Goal: Entertainment & Leisure: Consume media (video, audio)

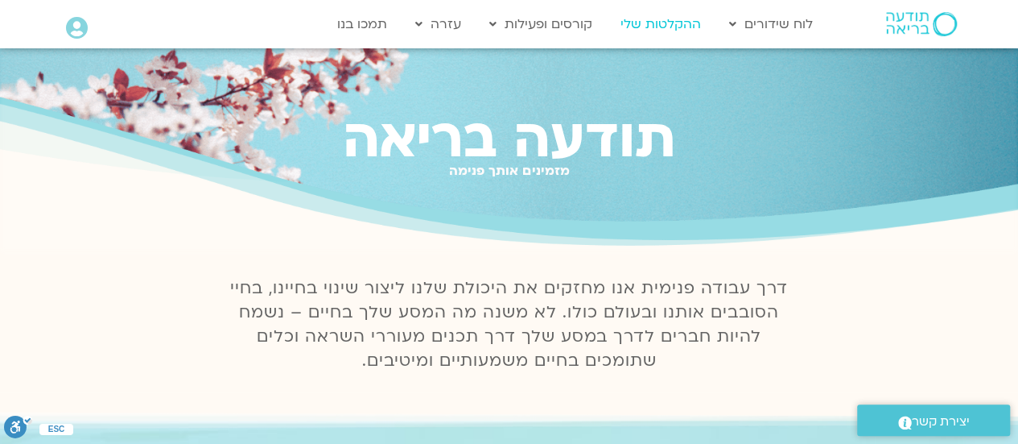
click at [687, 25] on link "ההקלטות שלי" at bounding box center [661, 24] width 97 height 31
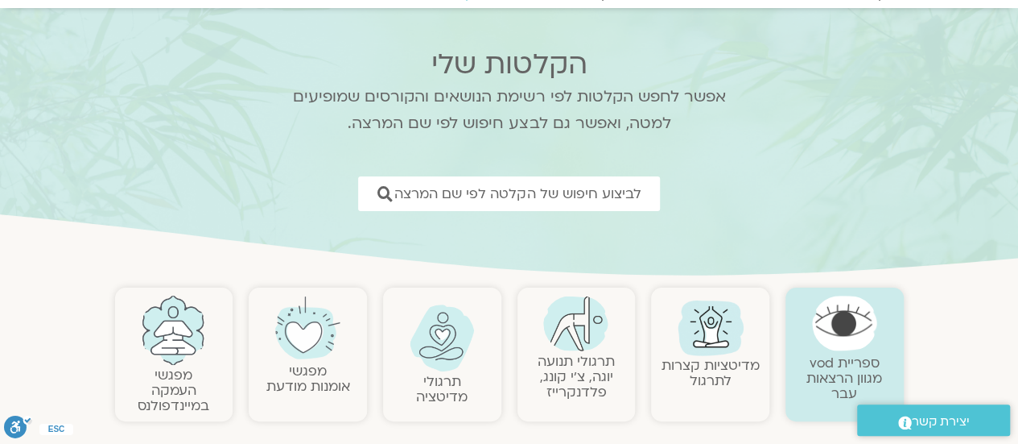
scroll to position [241, 0]
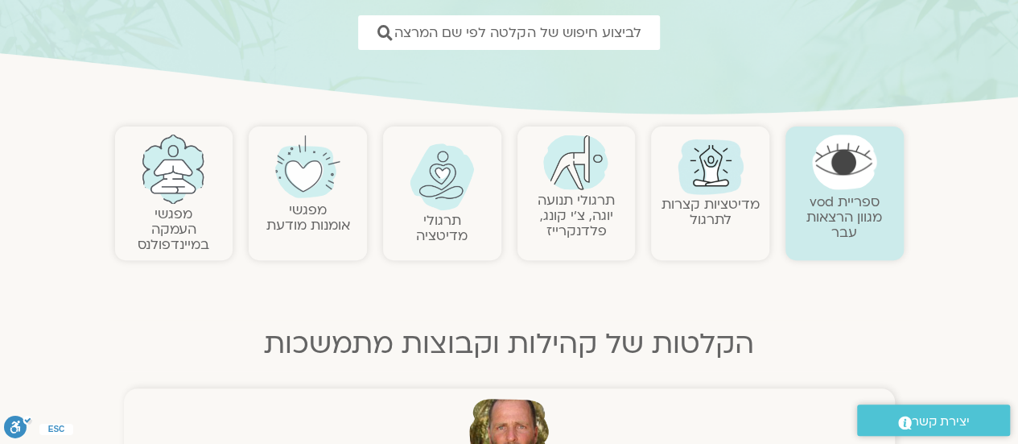
click at [449, 206] on img at bounding box center [442, 176] width 65 height 67
click at [452, 228] on link "תרגולי מדיטציה" at bounding box center [442, 228] width 52 height 34
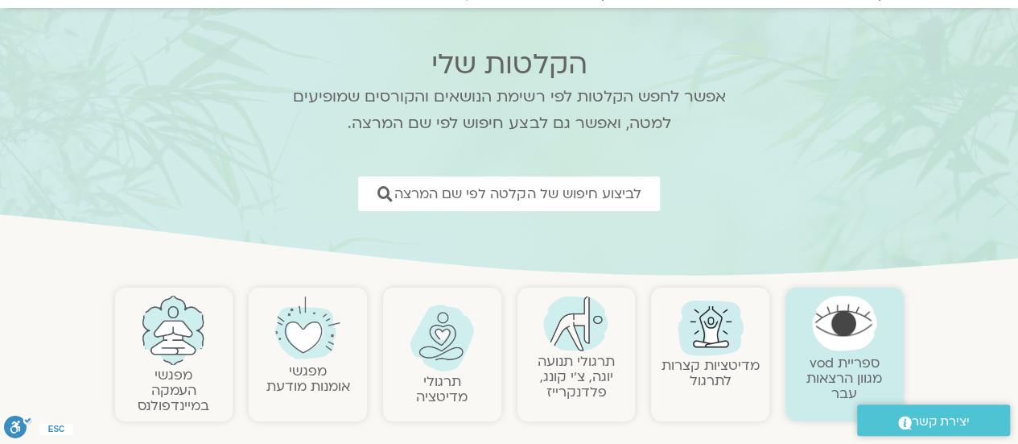
scroll to position [483, 0]
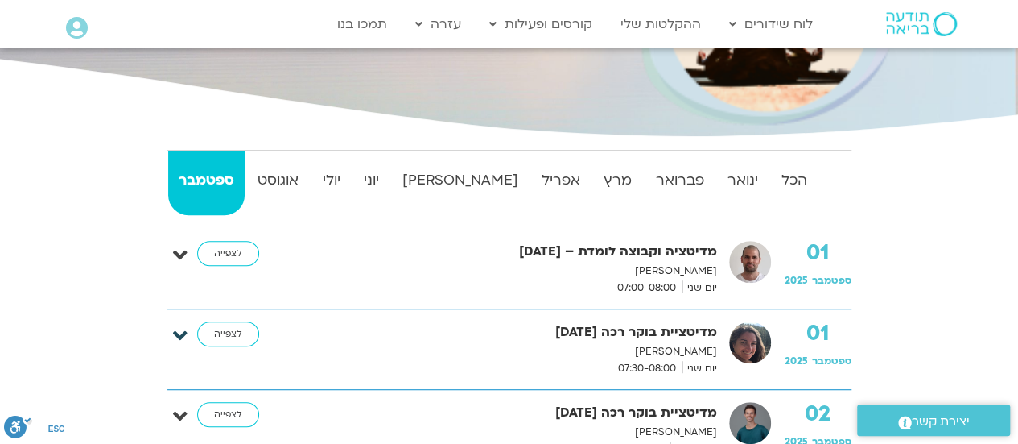
click at [178, 331] on icon at bounding box center [180, 335] width 14 height 23
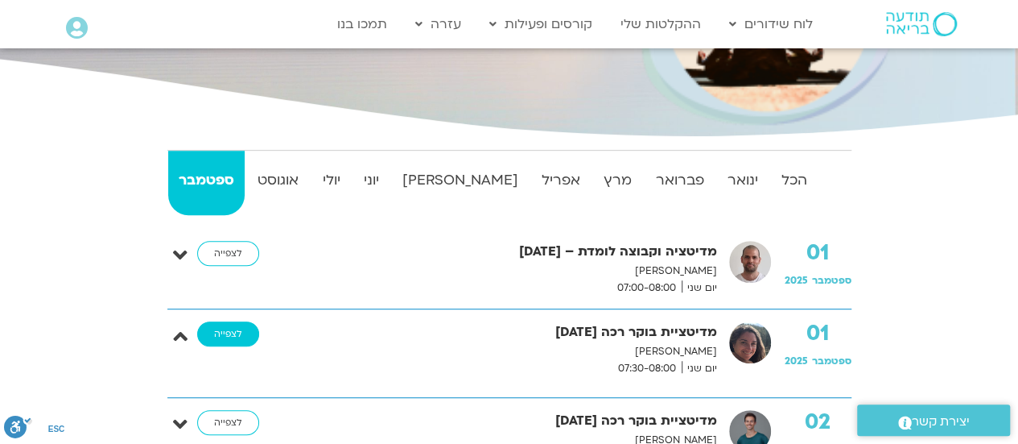
click at [230, 329] on link "לצפייה" at bounding box center [228, 334] width 62 height 26
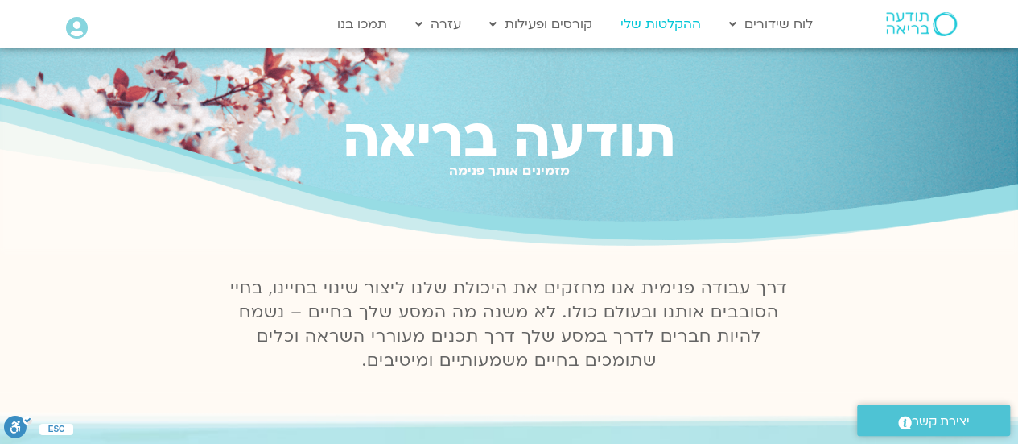
click at [641, 20] on link "ההקלטות שלי" at bounding box center [661, 24] width 97 height 31
click at [638, 22] on link "ההקלטות שלי" at bounding box center [661, 24] width 97 height 31
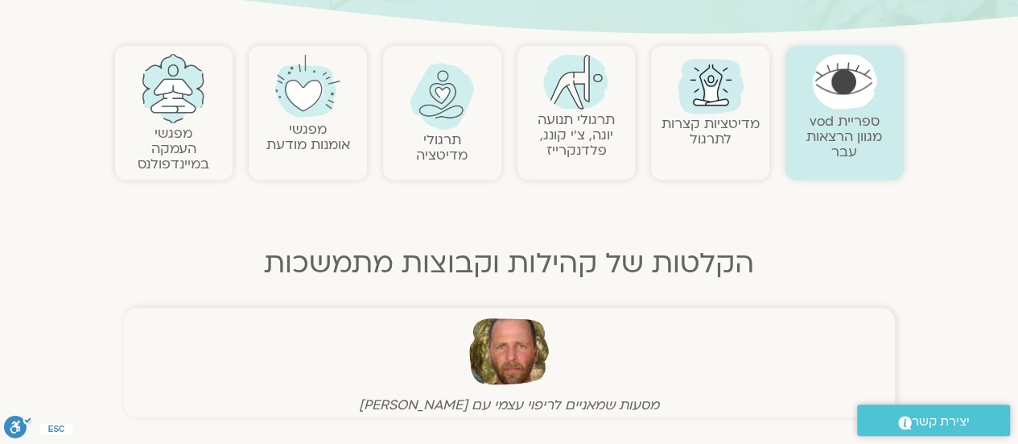
scroll to position [322, 0]
click at [427, 126] on link at bounding box center [442, 96] width 102 height 67
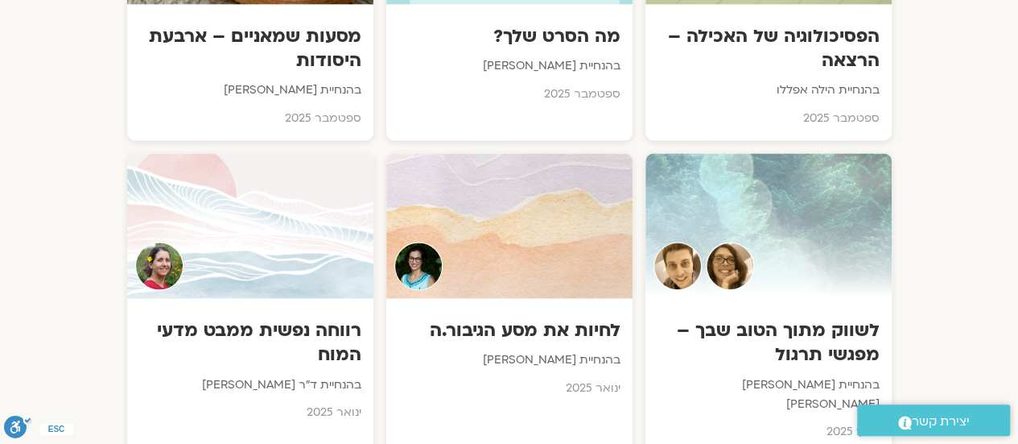
scroll to position [1529, 0]
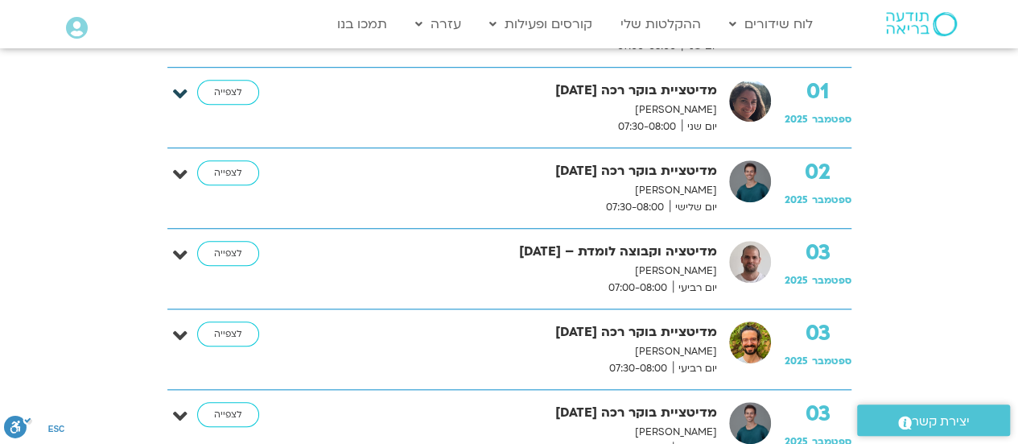
click at [176, 89] on icon at bounding box center [180, 94] width 14 height 23
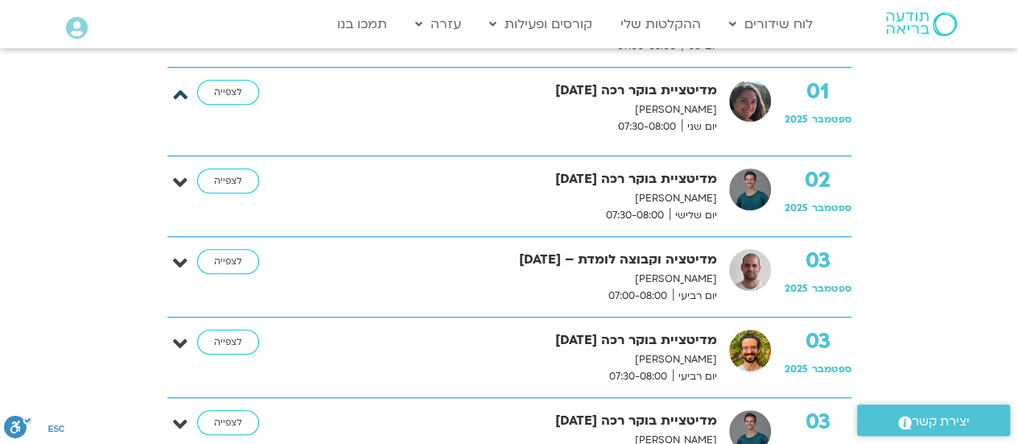
scroll to position [402, 0]
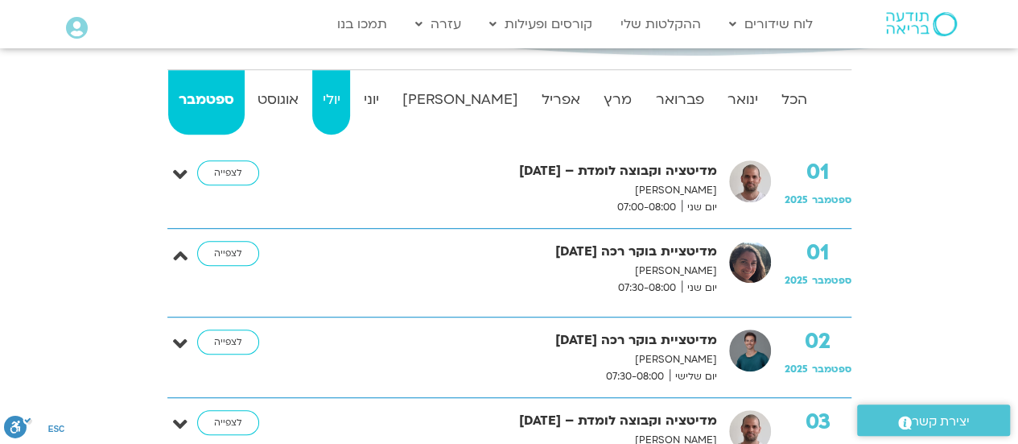
click at [350, 97] on strong "יולי" at bounding box center [331, 100] width 38 height 24
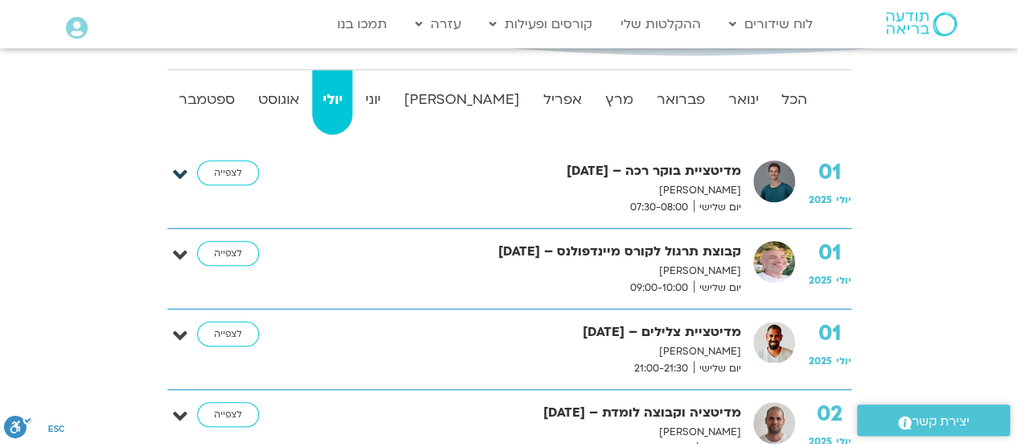
click at [182, 167] on icon at bounding box center [180, 174] width 14 height 23
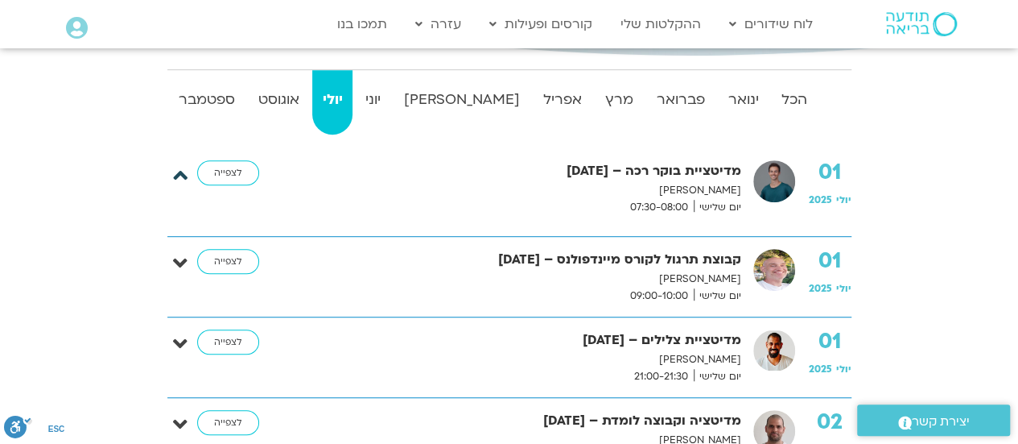
click at [182, 167] on icon at bounding box center [180, 174] width 14 height 23
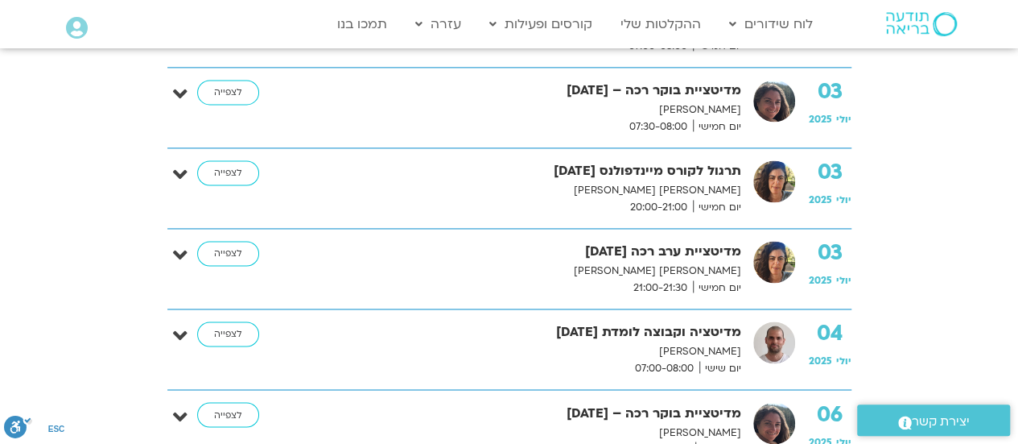
scroll to position [1288, 0]
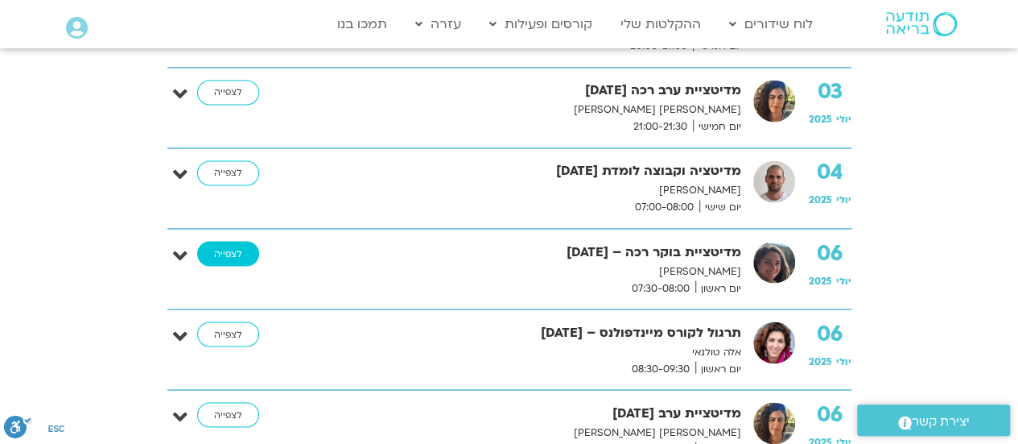
click at [222, 246] on link "לצפייה" at bounding box center [228, 254] width 62 height 26
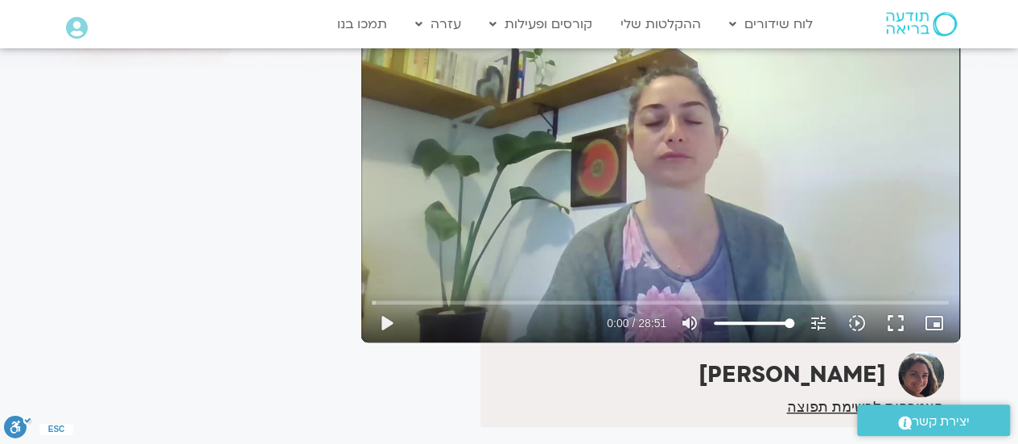
scroll to position [241, 0]
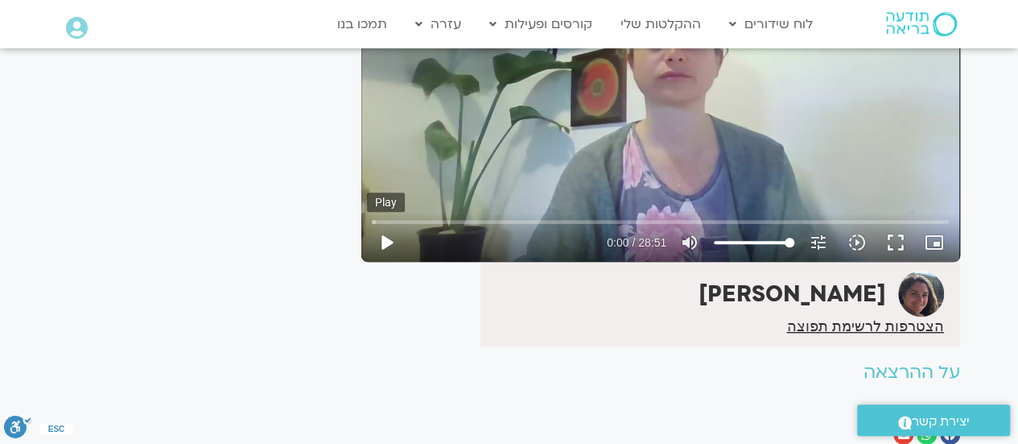
click at [388, 242] on button "play_arrow" at bounding box center [386, 242] width 39 height 39
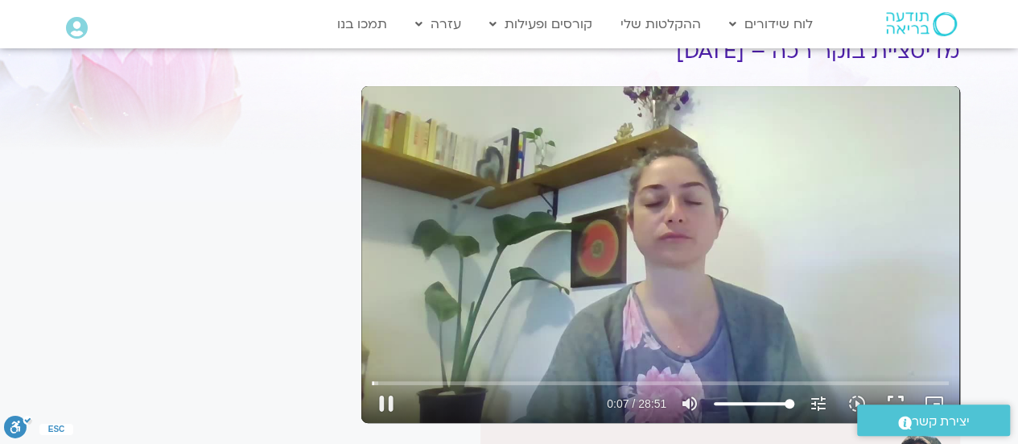
scroll to position [0, 0]
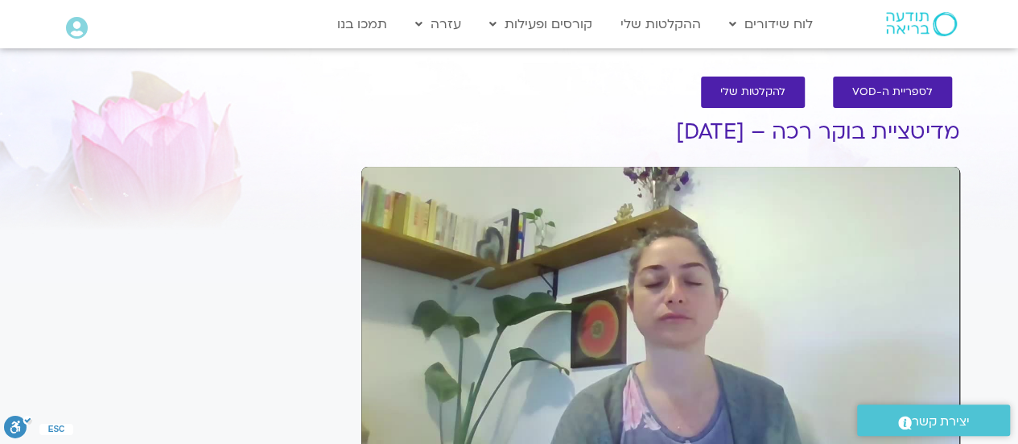
type input "1528.641329"
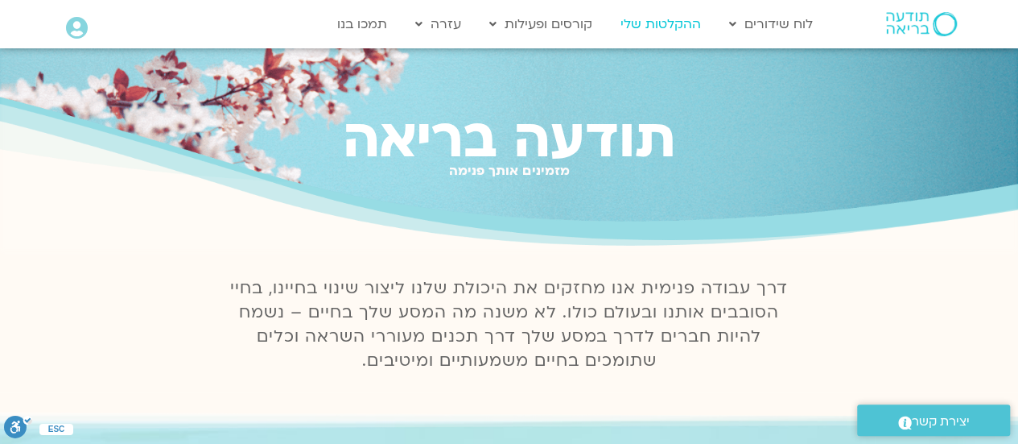
click at [660, 27] on link "ההקלטות שלי" at bounding box center [661, 24] width 97 height 31
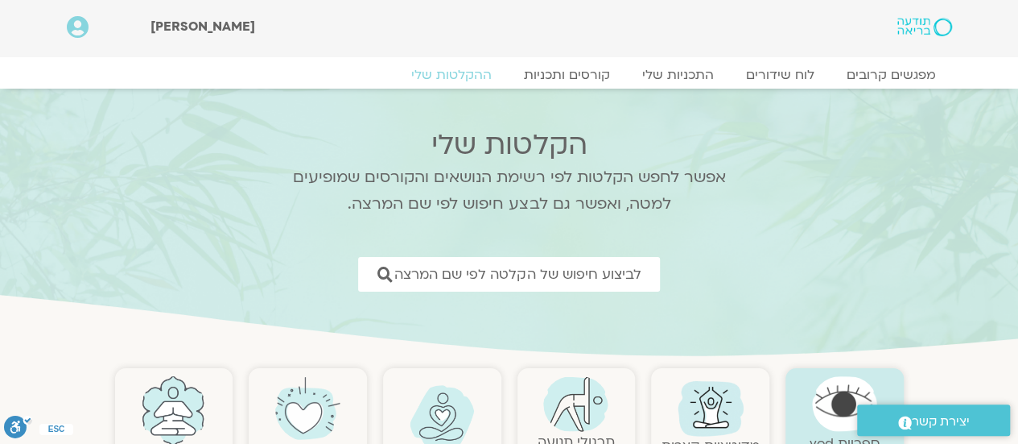
scroll to position [80, 0]
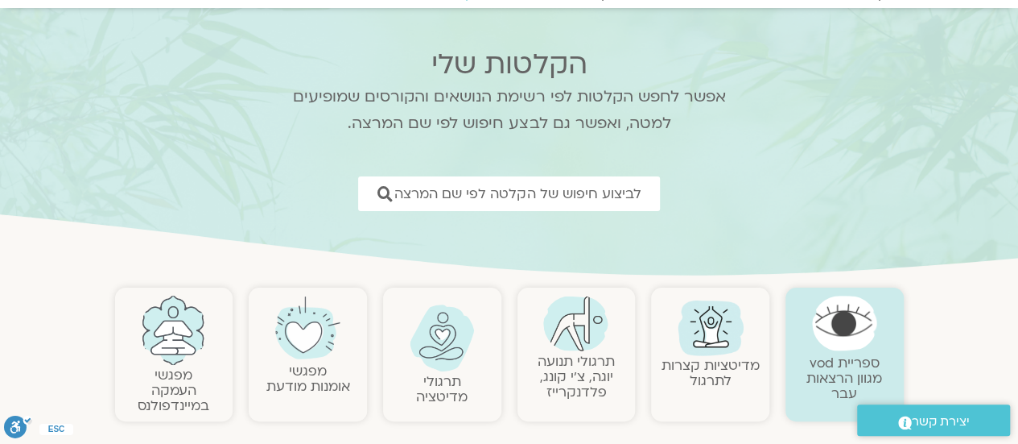
click at [565, 369] on link "תרגולי תנועה יוגה, צ׳י קונג, פלדנקרייז" at bounding box center [576, 376] width 77 height 49
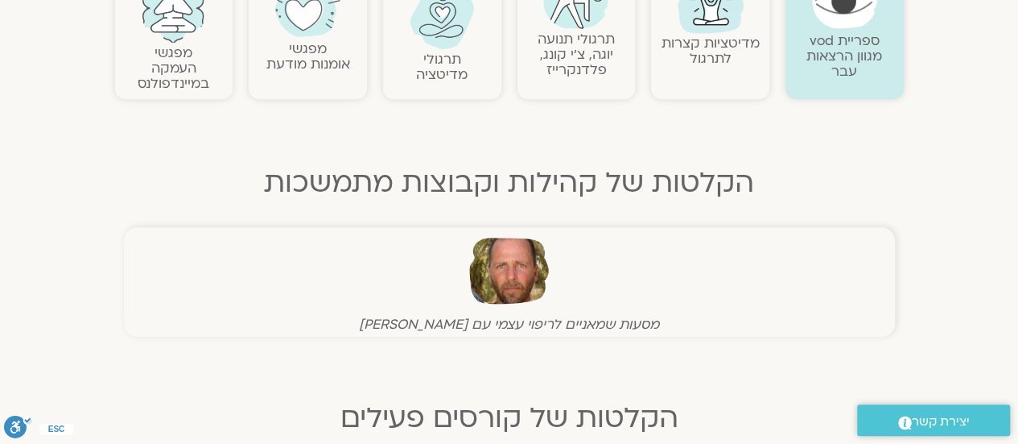
scroll to position [0, 0]
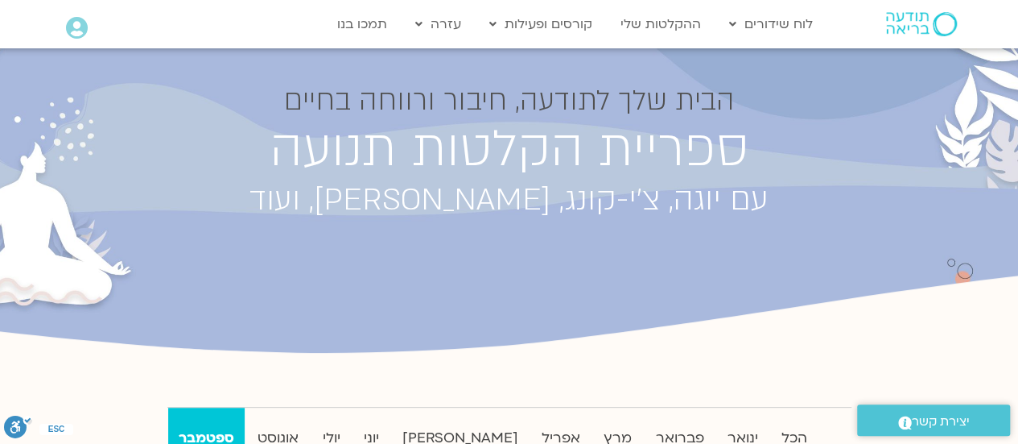
scroll to position [241, 0]
